Goal: Task Accomplishment & Management: Manage account settings

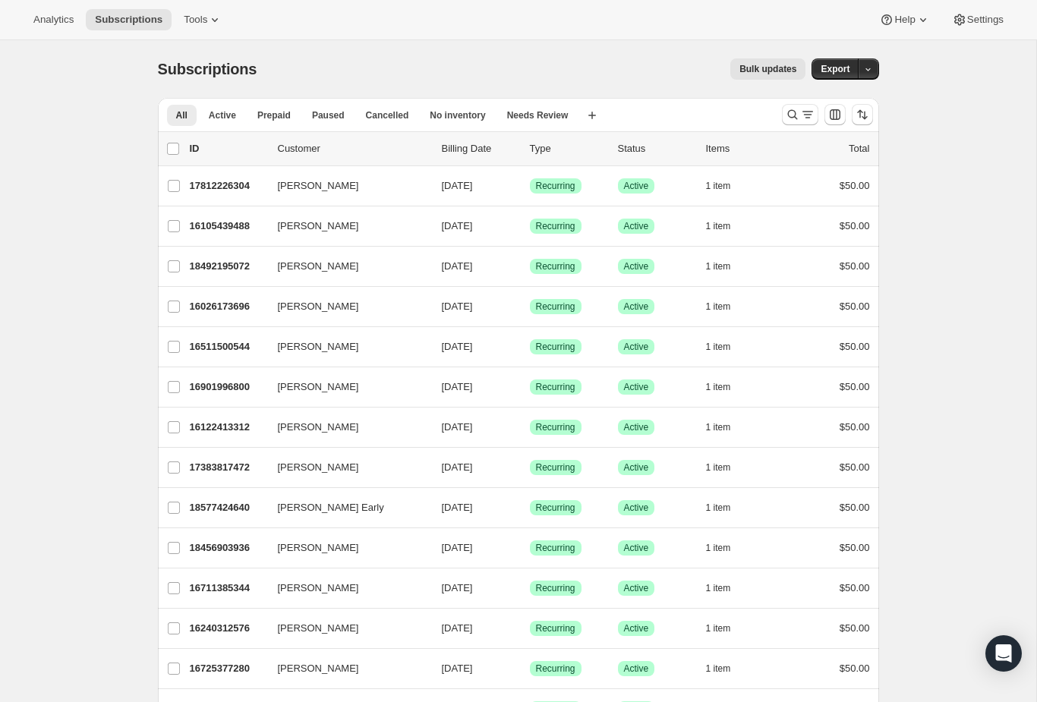
click at [795, 123] on button "Search and filter results" at bounding box center [800, 114] width 36 height 21
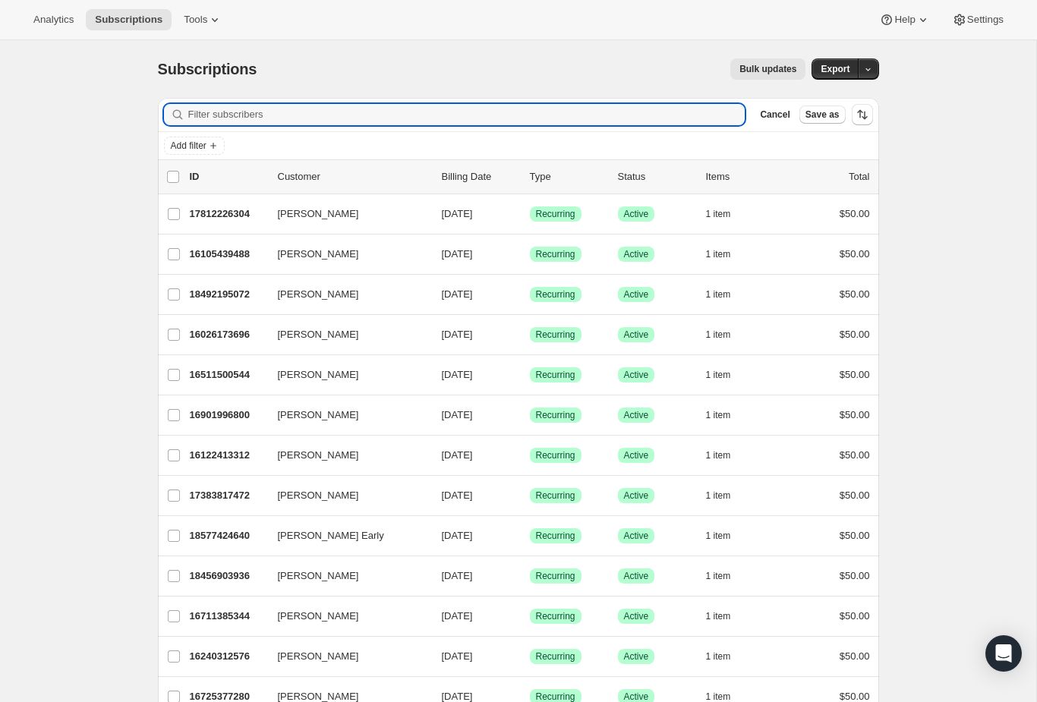
click at [544, 123] on input "Filter subscribers" at bounding box center [466, 114] width 557 height 21
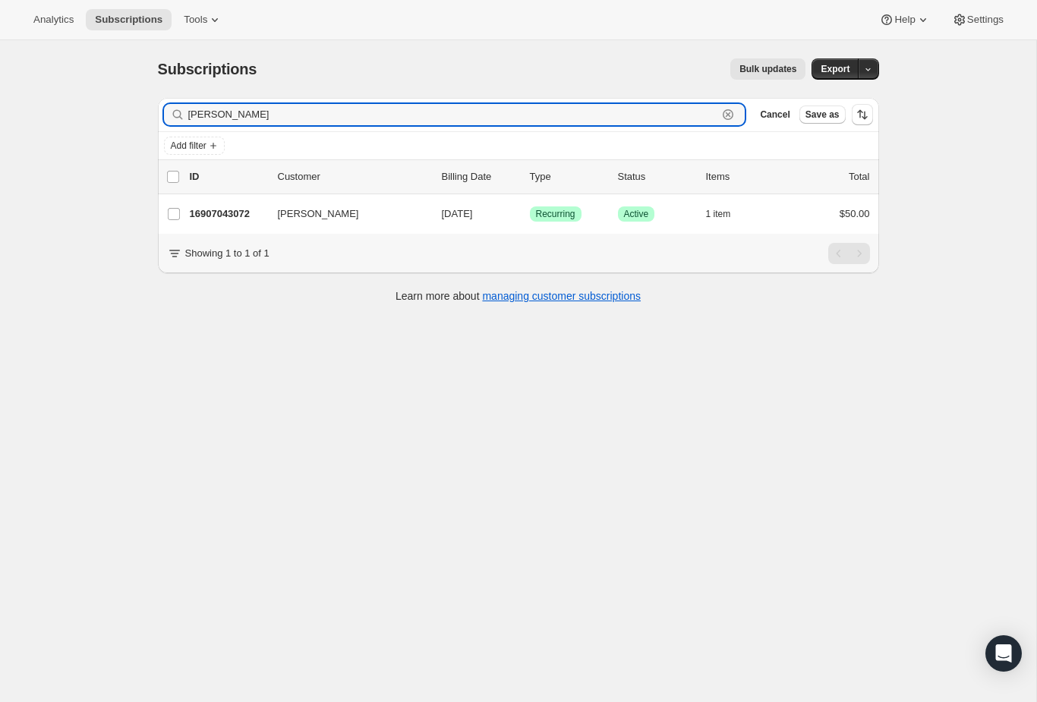
type input "Julian dumas"
click at [223, 222] on div "16907043072 Julian Dumas 09/15/2025 Success Recurring Success Active 1 item $50…" at bounding box center [530, 213] width 680 height 21
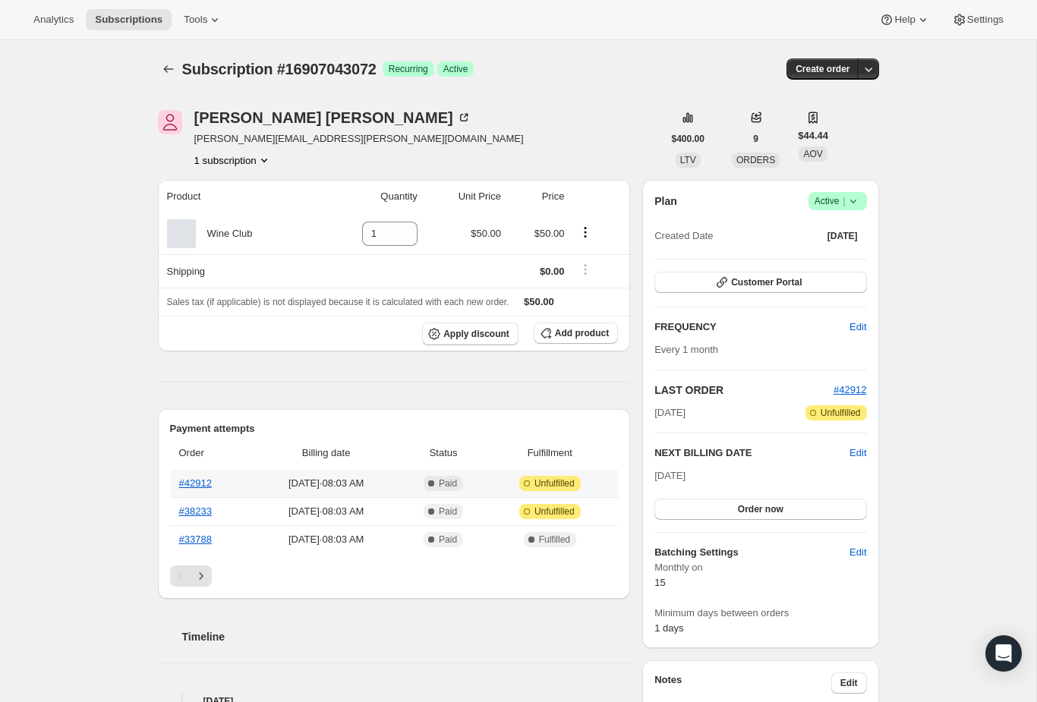
click at [202, 485] on link "#42912" at bounding box center [195, 482] width 33 height 11
click at [193, 508] on link "#38233" at bounding box center [195, 511] width 33 height 11
click at [172, 55] on div "Subscription #16907043072. This page is ready Subscription #16907043072 Success…" at bounding box center [518, 69] width 721 height 58
click at [168, 68] on icon "Subscriptions" at bounding box center [168, 68] width 15 height 15
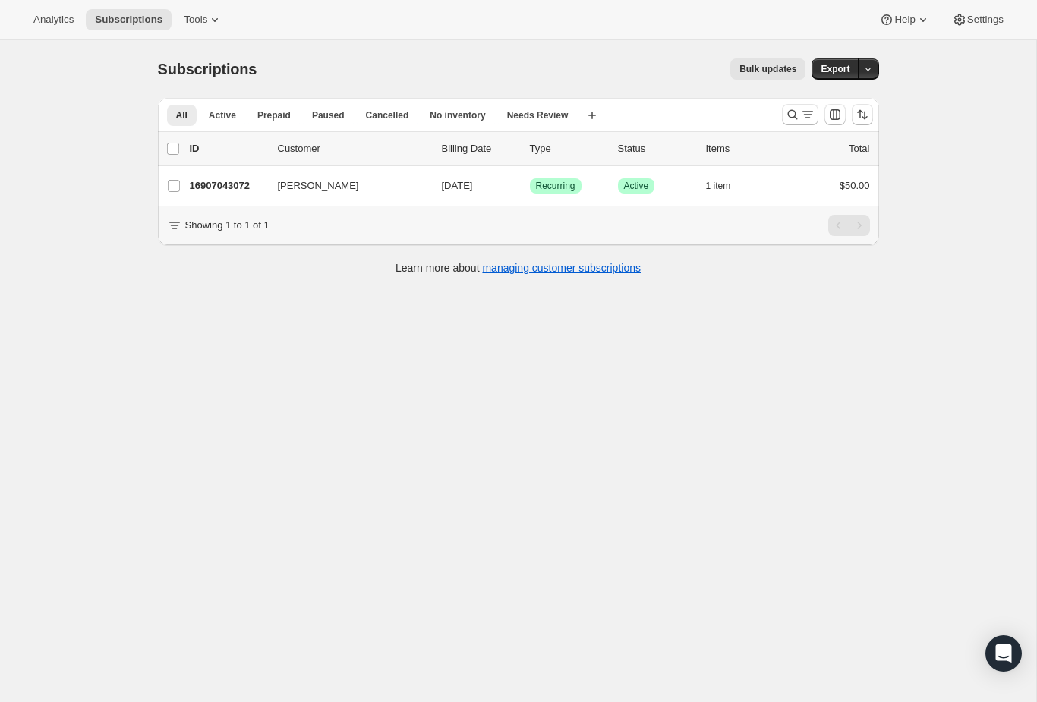
click at [789, 99] on div at bounding box center [827, 114] width 103 height 30
click at [792, 113] on icon "Search and filter results" at bounding box center [792, 114] width 15 height 15
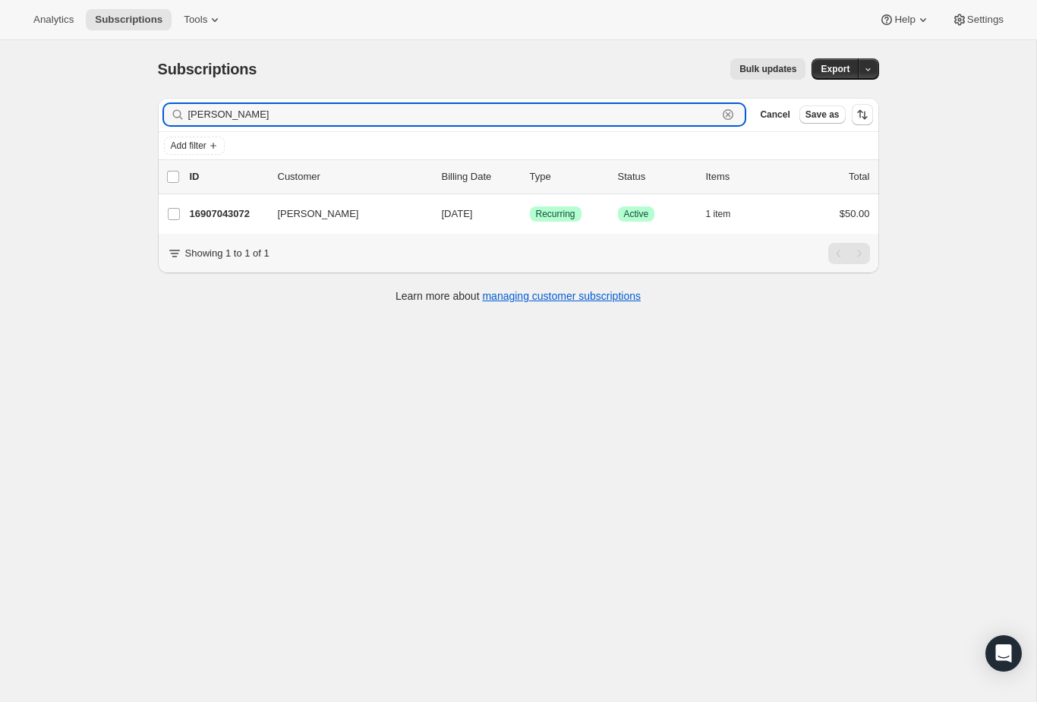
click at [693, 112] on input "Julian dumas" at bounding box center [453, 114] width 530 height 21
type input "J"
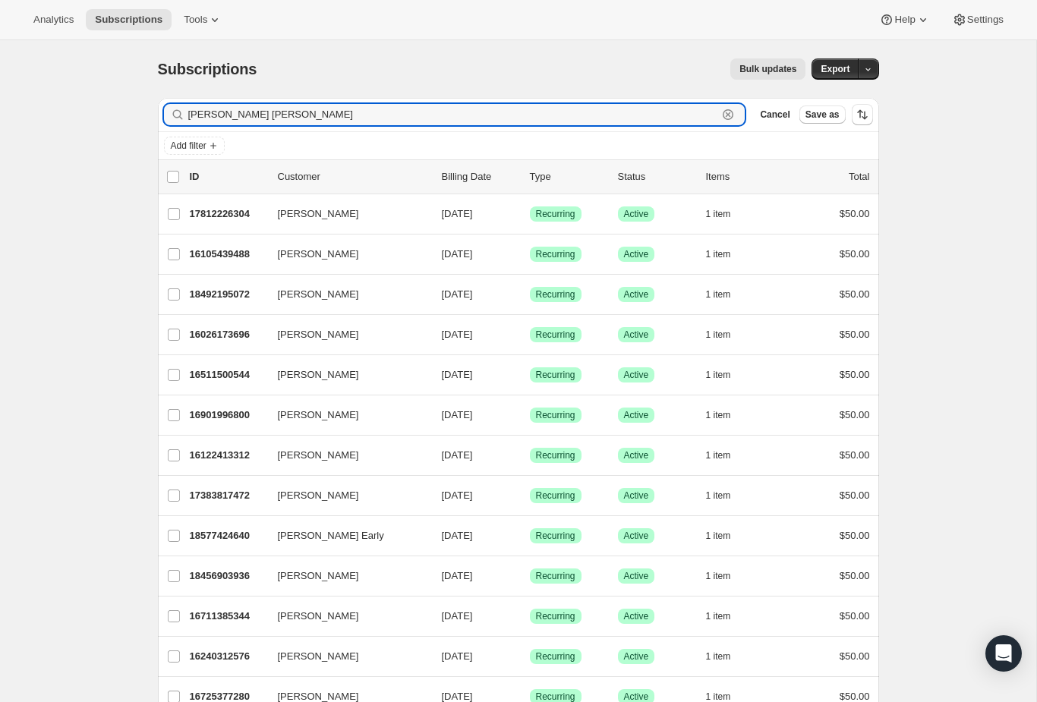
type input "Ella dove"
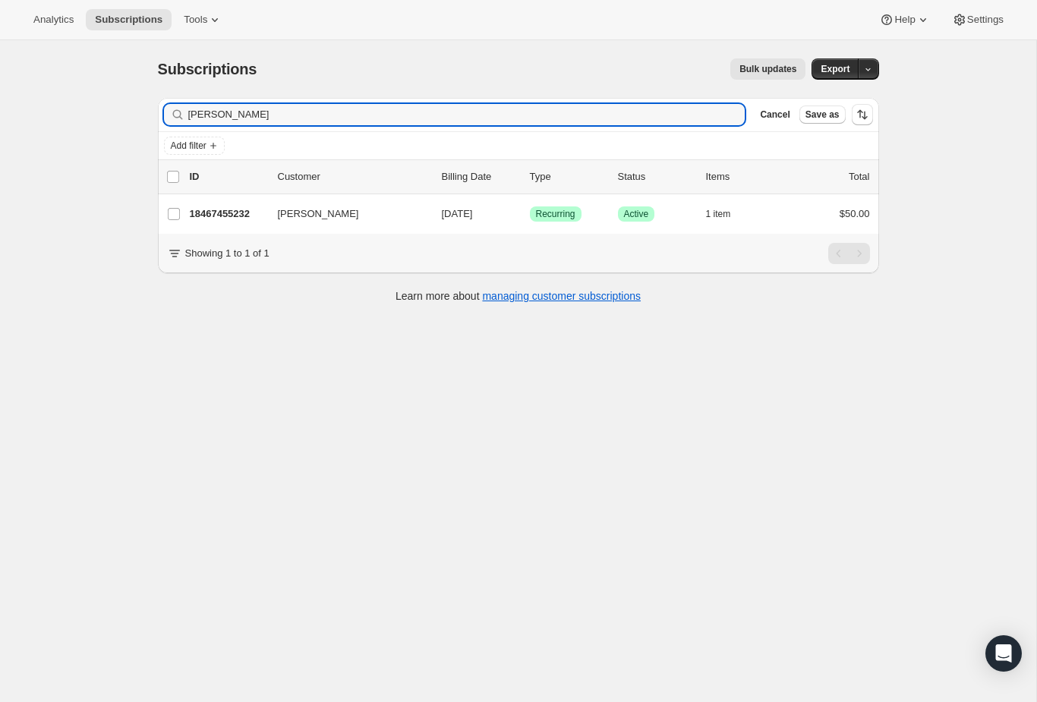
click at [231, 214] on p "18467455232" at bounding box center [228, 213] width 76 height 15
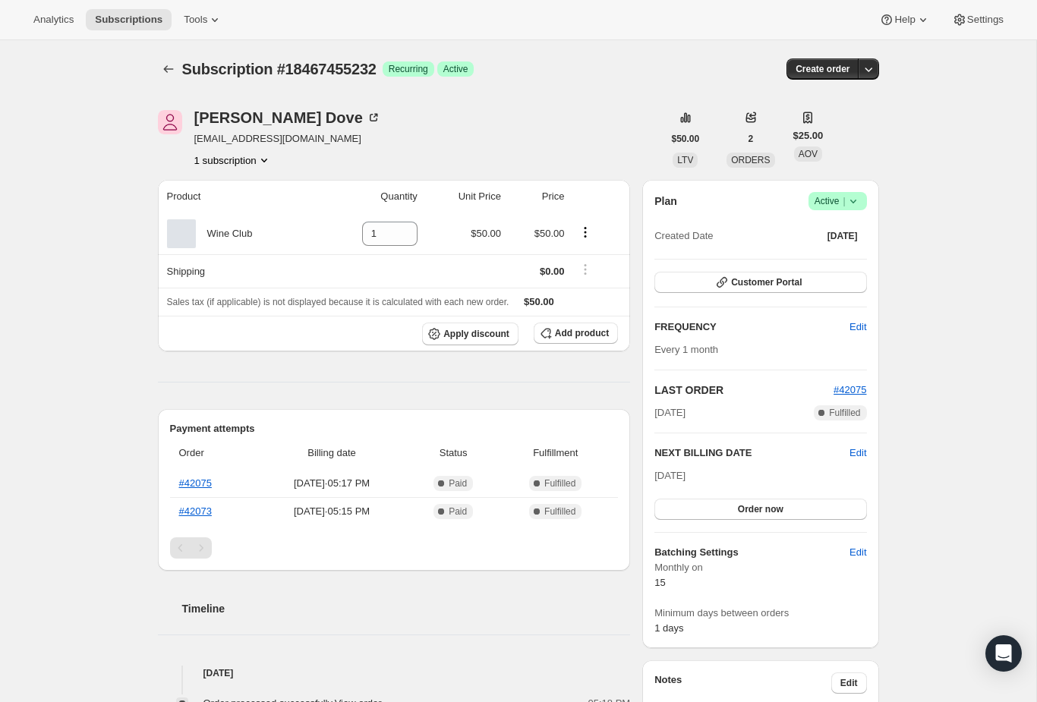
click at [202, 484] on link "#42075" at bounding box center [195, 482] width 33 height 11
click at [804, 509] on button "Order now" at bounding box center [760, 509] width 212 height 21
click at [802, 514] on button "Click to confirm" at bounding box center [760, 509] width 212 height 21
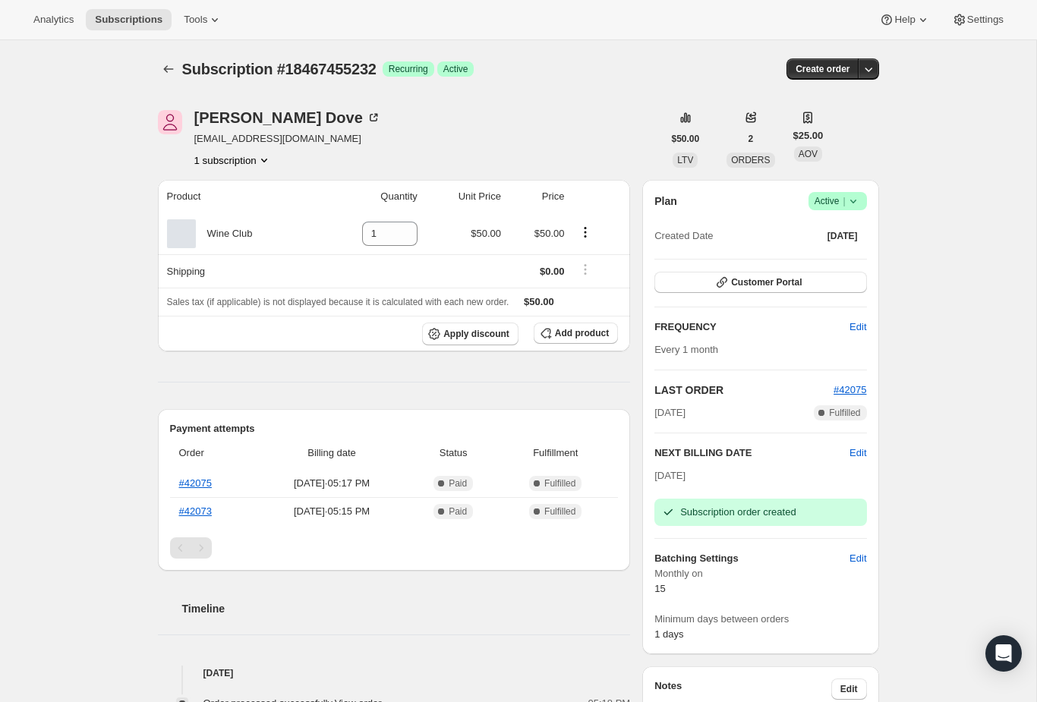
click at [169, 77] on button "Subscriptions" at bounding box center [168, 68] width 21 height 21
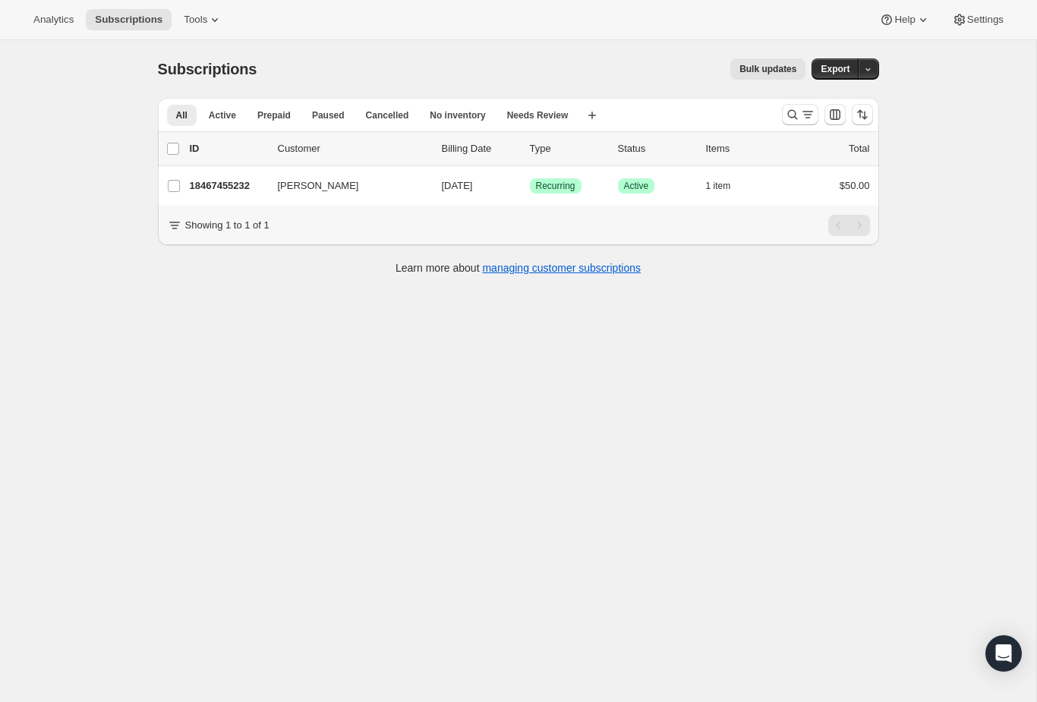
click at [240, 194] on div "18467455232 Ella Dove 09/15/2025 Success Recurring Success Active 1 item $50.00" at bounding box center [530, 185] width 680 height 21
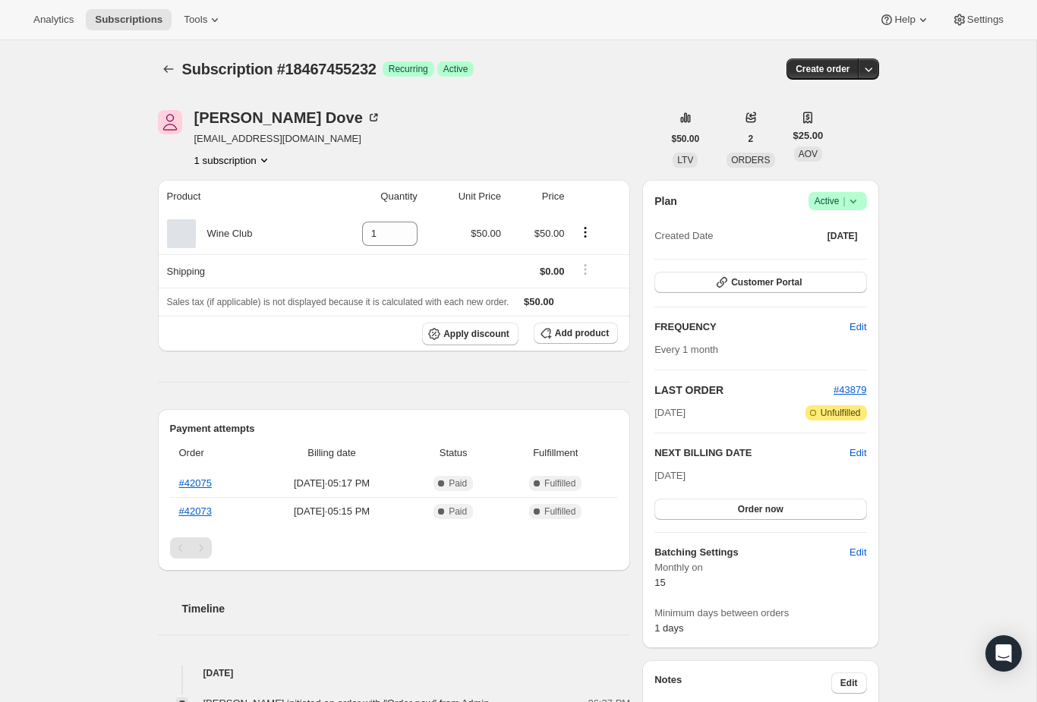
click at [854, 386] on span "#43879" at bounding box center [849, 389] width 33 height 11
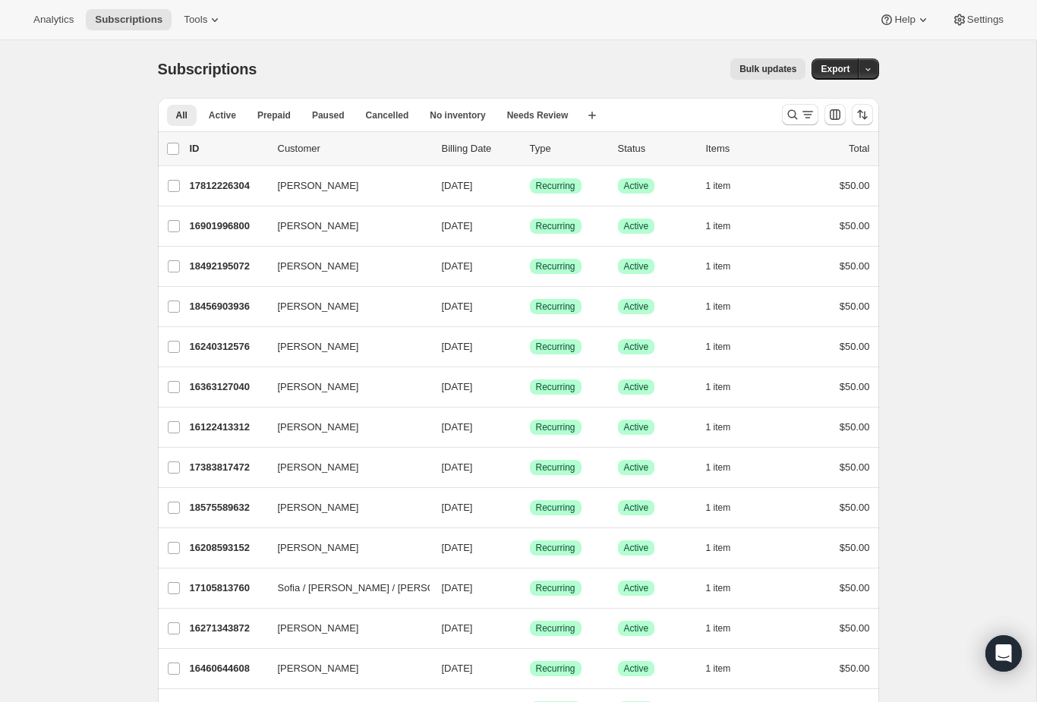
click at [784, 116] on button "Search and filter results" at bounding box center [800, 114] width 36 height 21
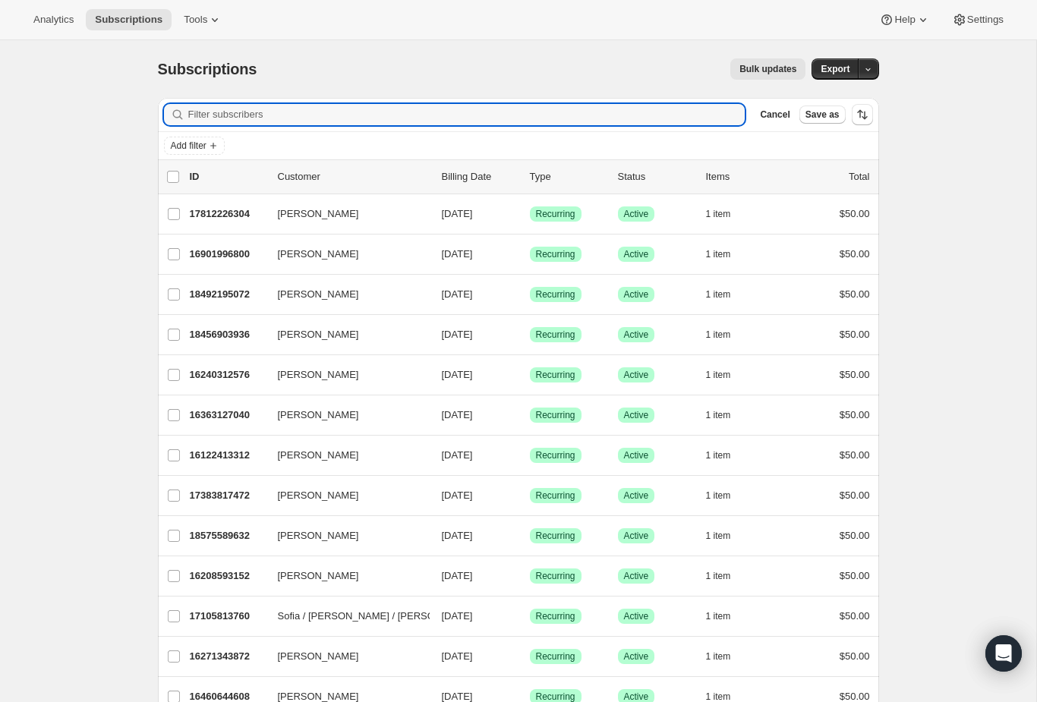
click at [552, 122] on input "Filter subscribers" at bounding box center [466, 114] width 557 height 21
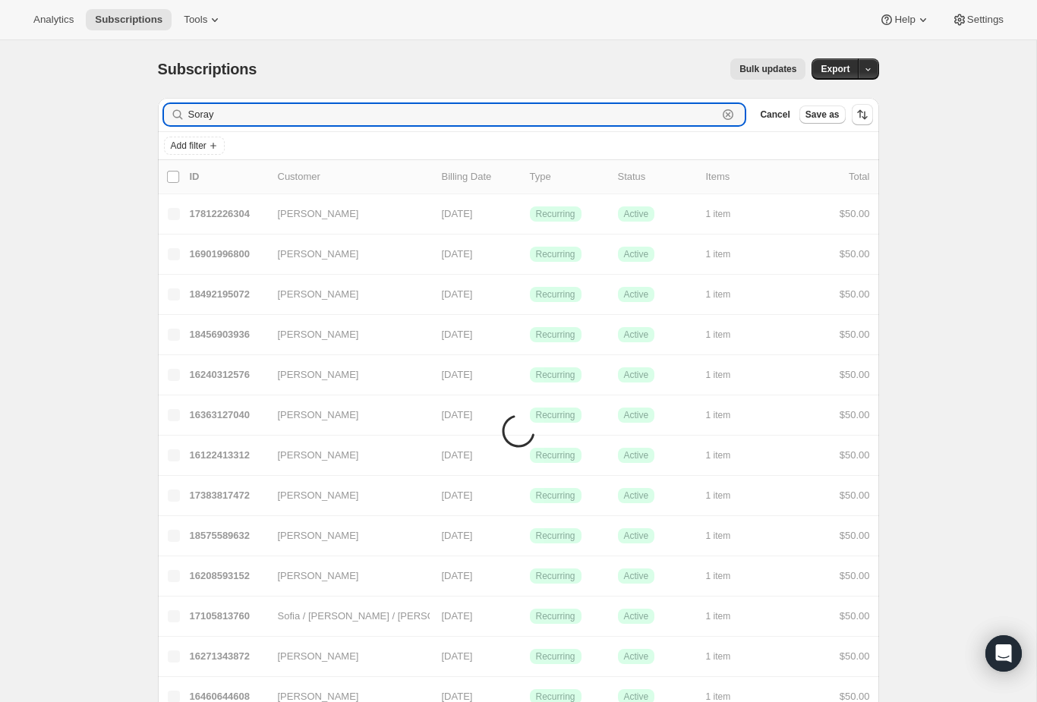
type input "Soraya"
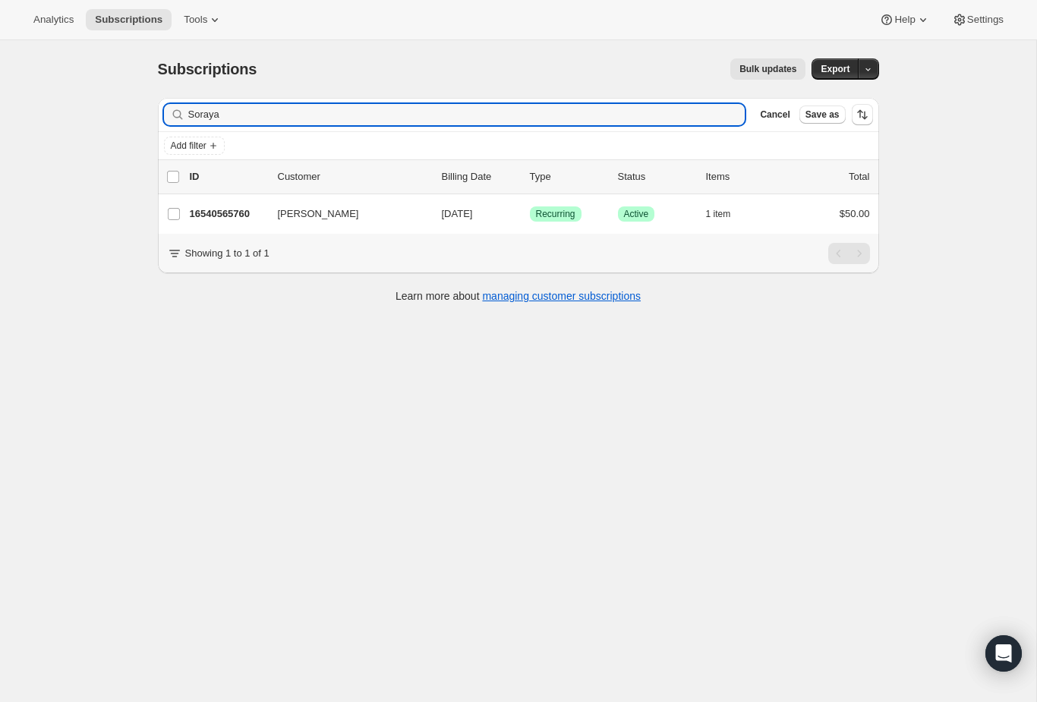
click at [224, 212] on p "16540565760" at bounding box center [228, 213] width 76 height 15
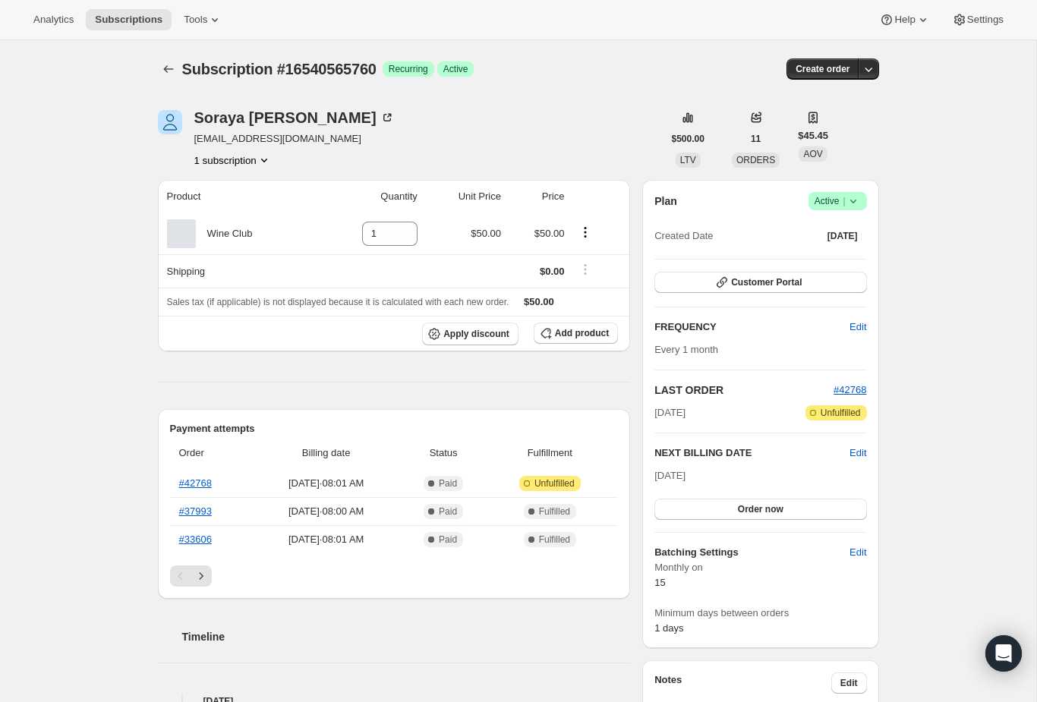
click at [207, 457] on th "Order" at bounding box center [211, 452] width 82 height 33
click at [195, 477] on link "#42768" at bounding box center [195, 482] width 33 height 11
